Goal: Find specific page/section: Find specific page/section

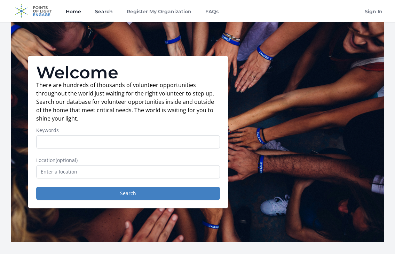
click at [109, 11] on link "Search" at bounding box center [104, 11] width 21 height 22
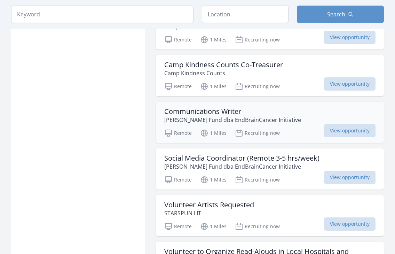
scroll to position [803, 0]
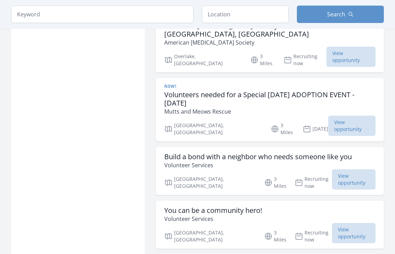
scroll to position [1543, 0]
